Goal: Complete application form

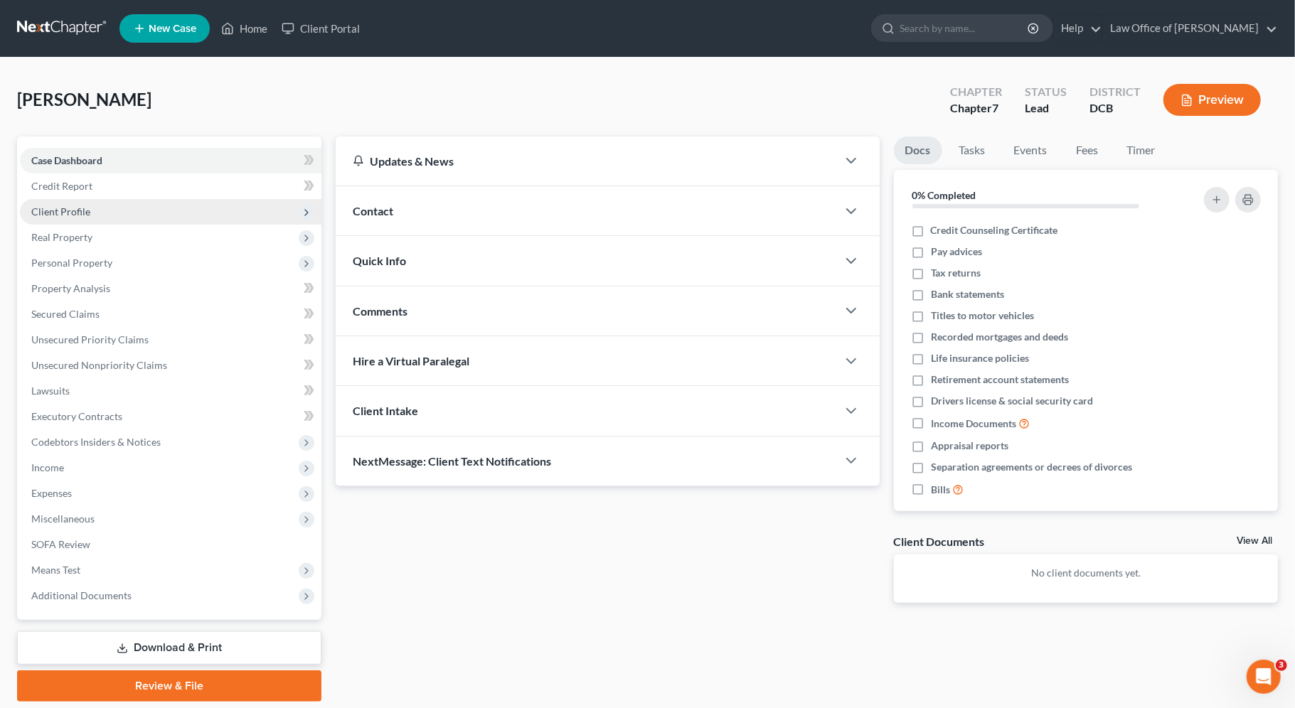
click at [176, 205] on span "Client Profile" at bounding box center [170, 212] width 301 height 26
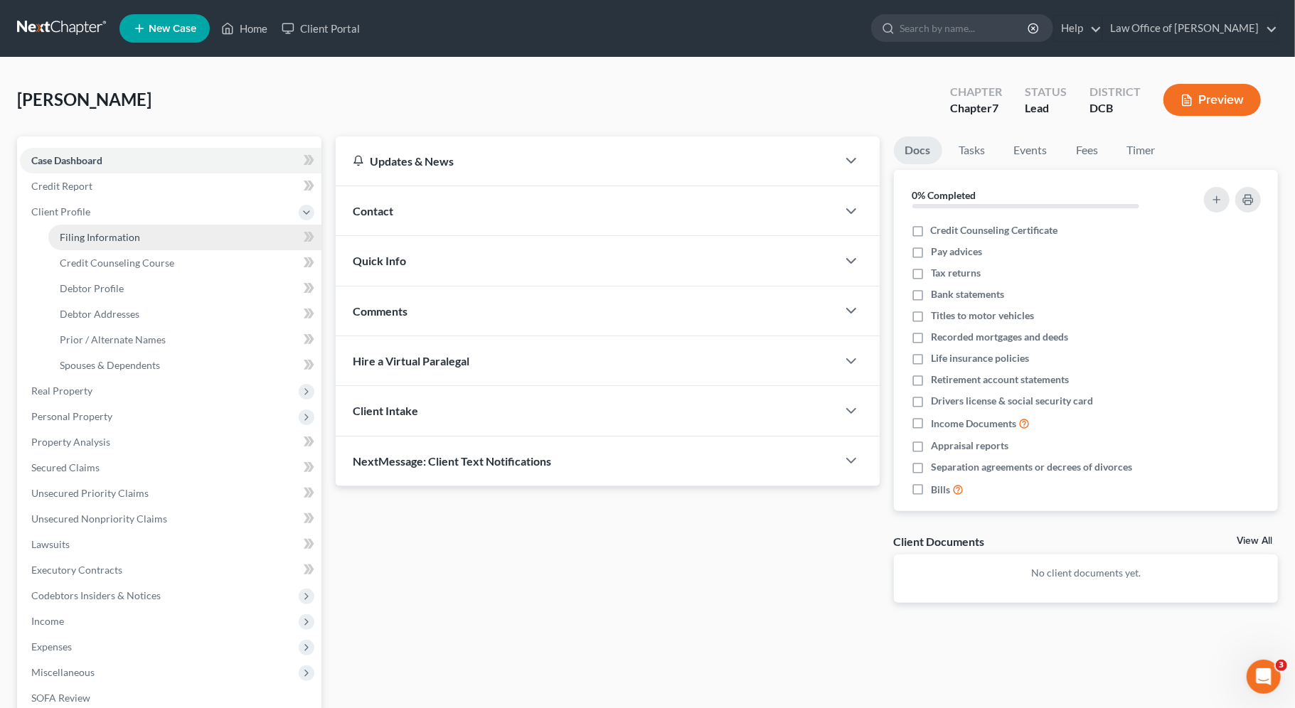
click at [203, 234] on link "Filing Information" at bounding box center [184, 238] width 273 height 26
select select "1"
select select "0"
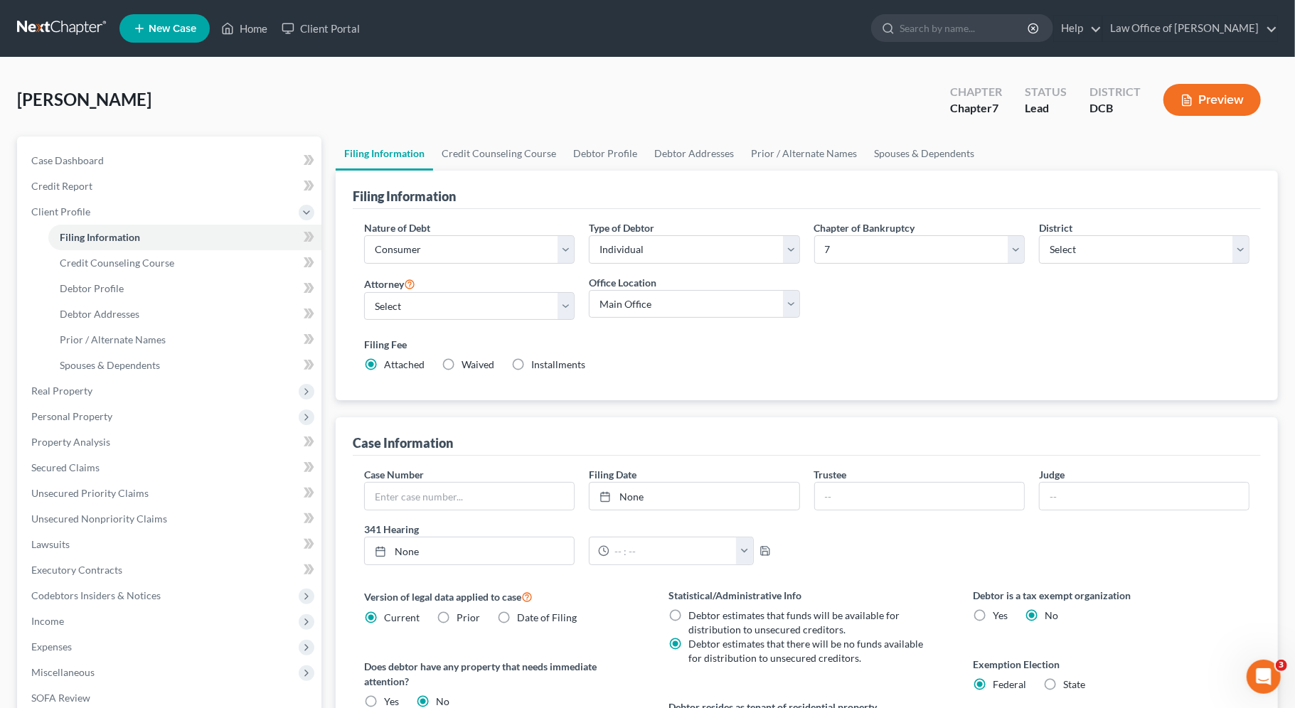
click at [1224, 100] on button "Preview" at bounding box center [1211, 100] width 97 height 32
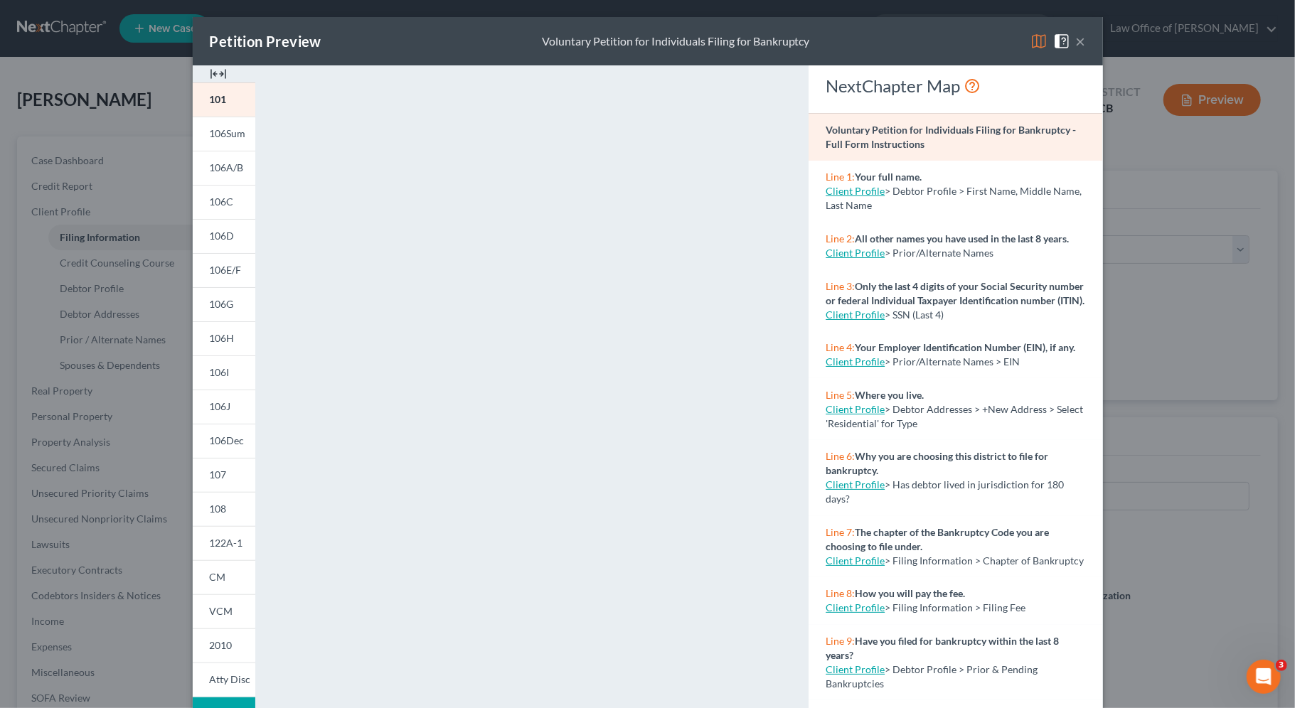
click at [1083, 38] on button "×" at bounding box center [1081, 41] width 10 height 17
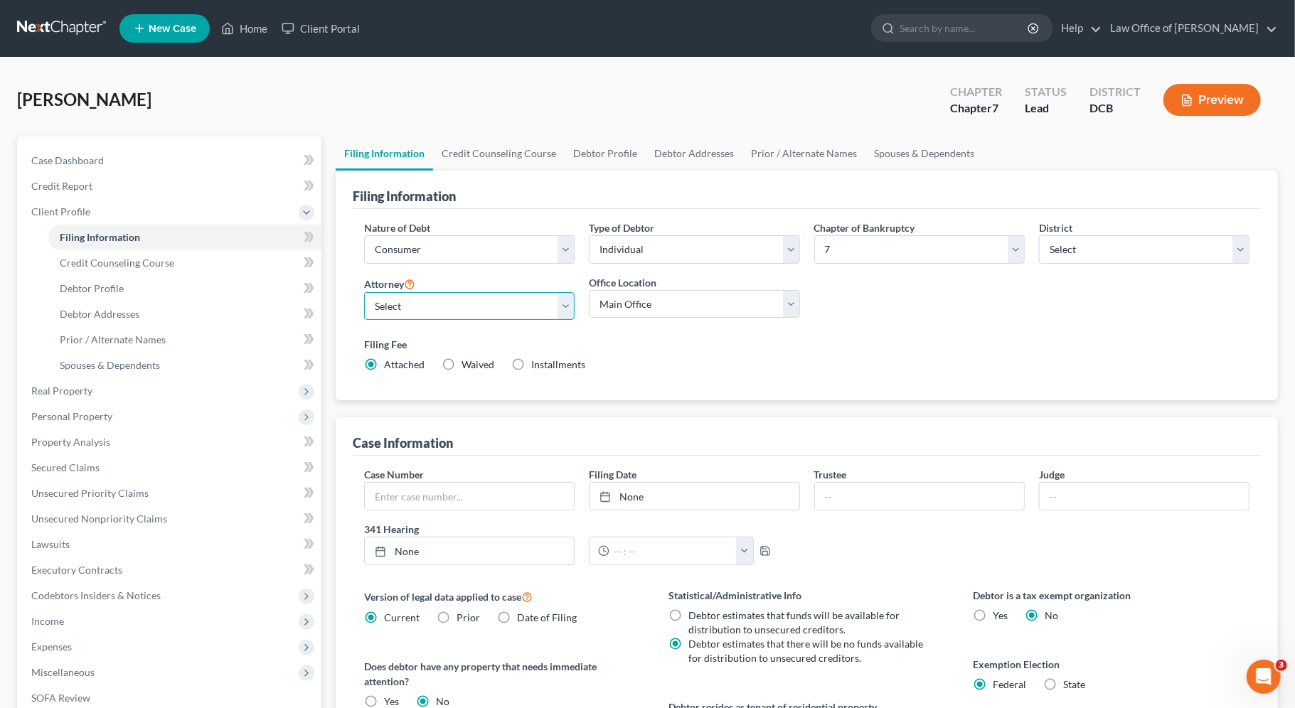
click at [490, 307] on select "Select [PERSON_NAME] - VAEB [PERSON_NAME] - DCB" at bounding box center [469, 306] width 210 height 28
click at [364, 292] on select "Select [PERSON_NAME] - VAEB [PERSON_NAME] - DCB" at bounding box center [469, 306] width 210 height 28
